Goal: Task Accomplishment & Management: Manage account settings

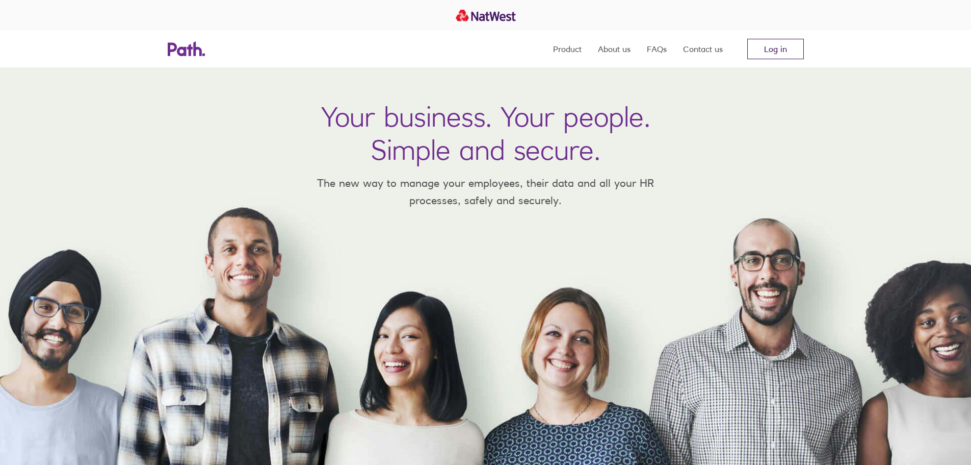
click at [773, 48] on link "Log in" at bounding box center [776, 49] width 57 height 20
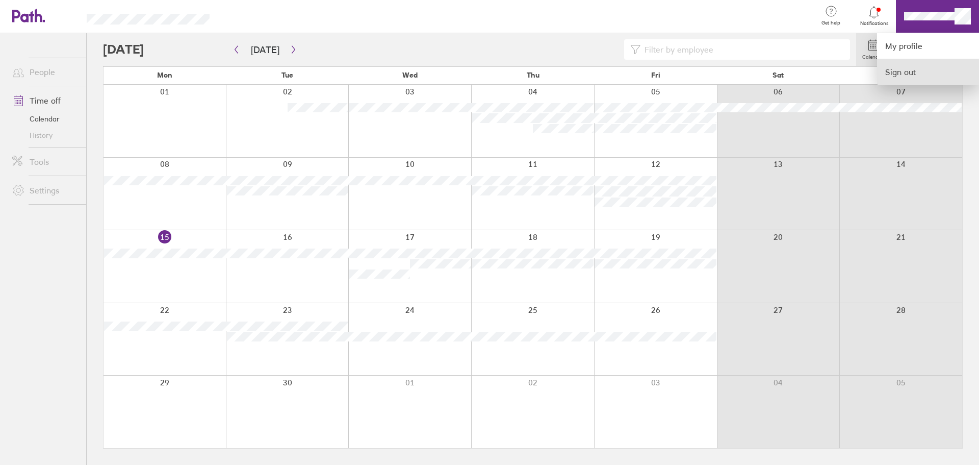
click at [907, 71] on link "Sign out" at bounding box center [928, 71] width 102 height 25
